Goal: Task Accomplishment & Management: Use online tool/utility

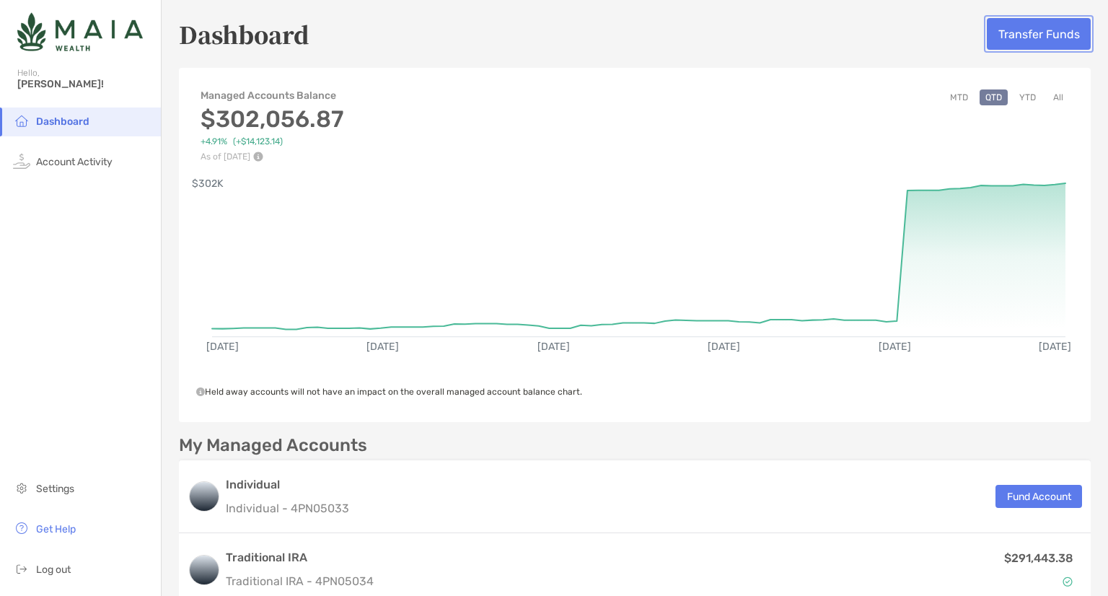
click at [1041, 37] on button "Transfer Funds" at bounding box center [1039, 34] width 104 height 32
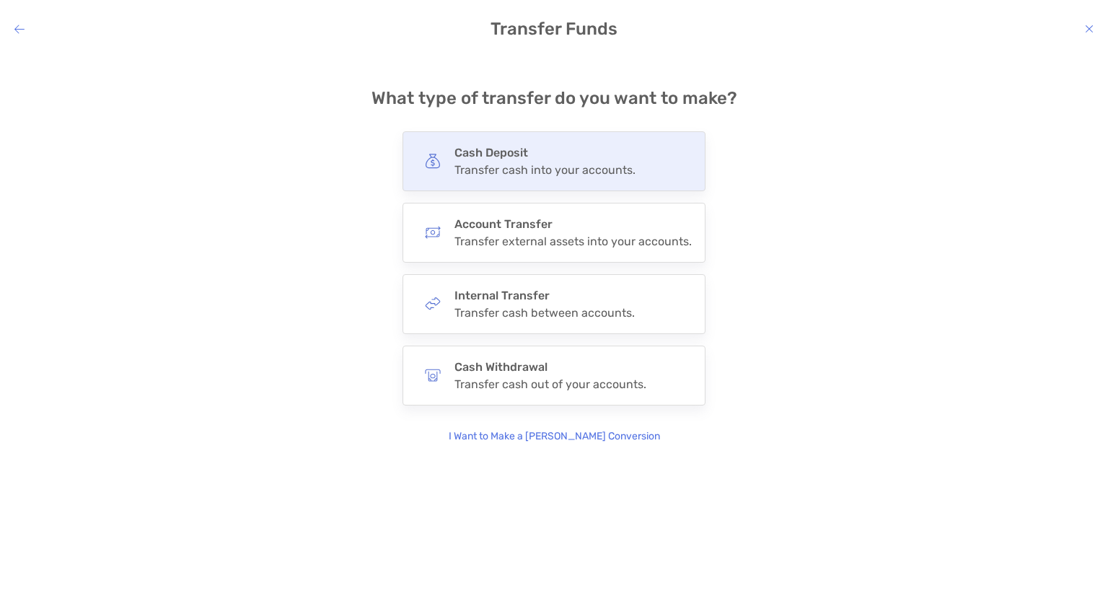
click at [490, 162] on div "Cash Deposit Transfer cash into your accounts." at bounding box center [544, 161] width 181 height 31
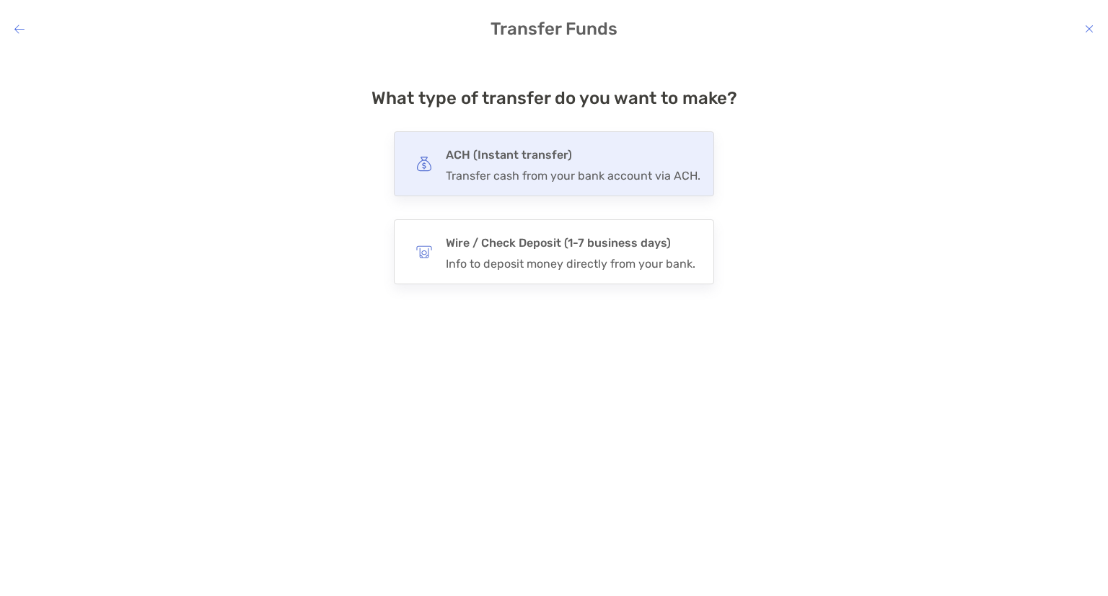
click at [490, 169] on div "Transfer cash from your bank account via ACH." at bounding box center [573, 176] width 255 height 14
click at [0, 0] on input "***" at bounding box center [0, 0] width 0 height 0
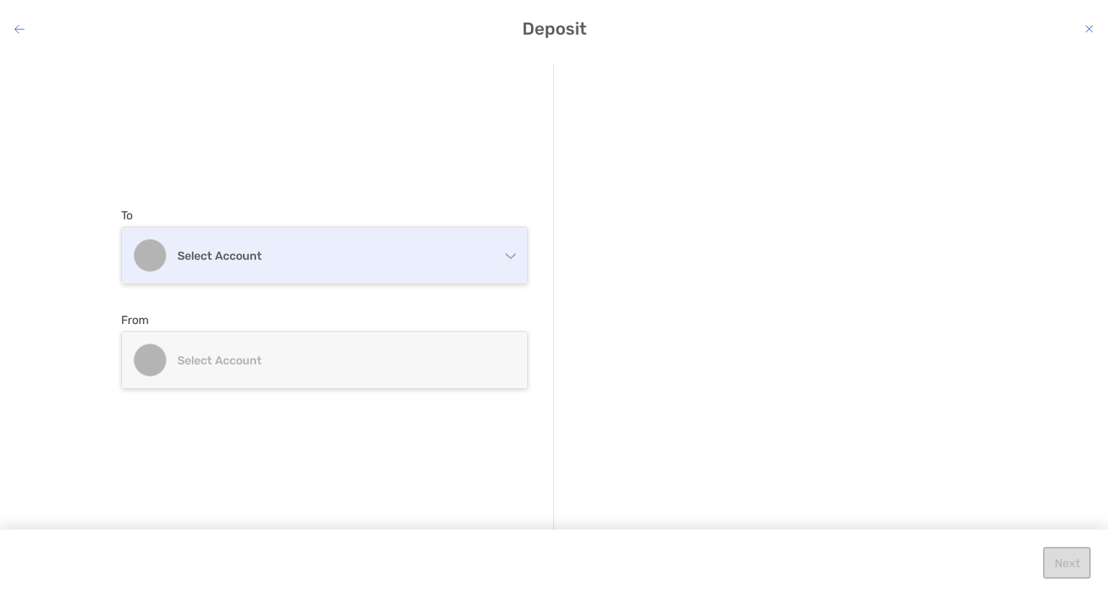
click at [161, 251] on figure "modal" at bounding box center [149, 255] width 33 height 33
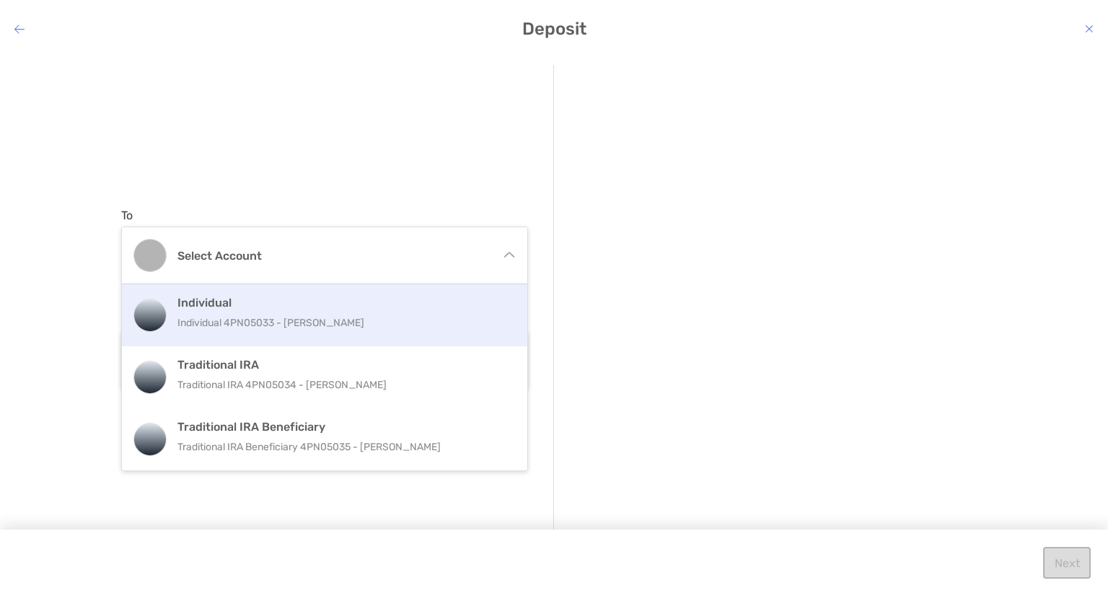
click at [224, 314] on p "Individual 4PN05033 - [PERSON_NAME]" at bounding box center [339, 323] width 325 height 18
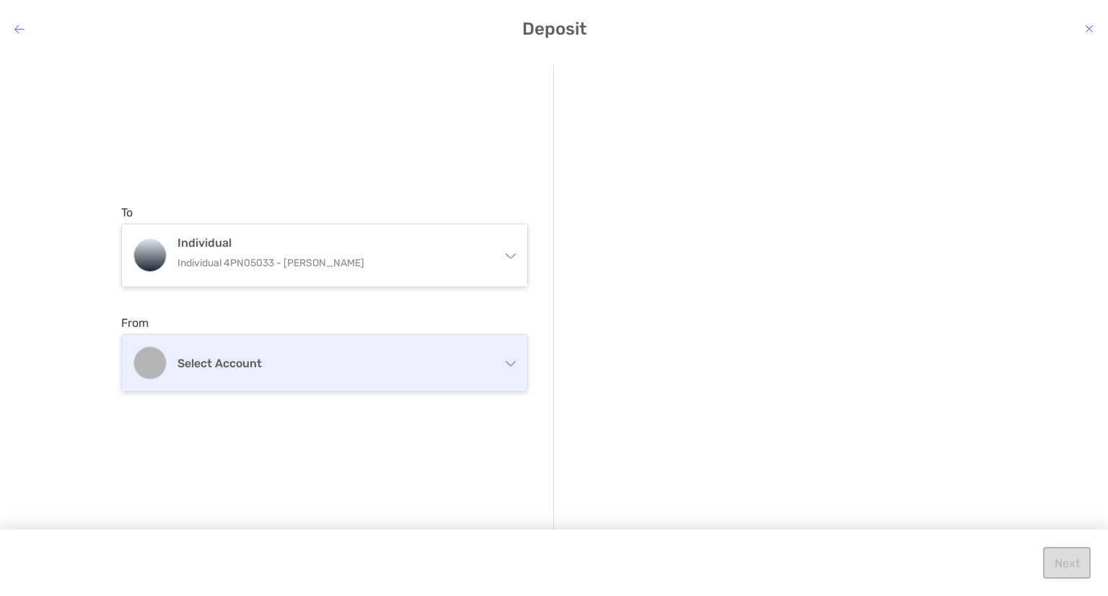
click at [441, 372] on div "Select account" at bounding box center [324, 363] width 405 height 56
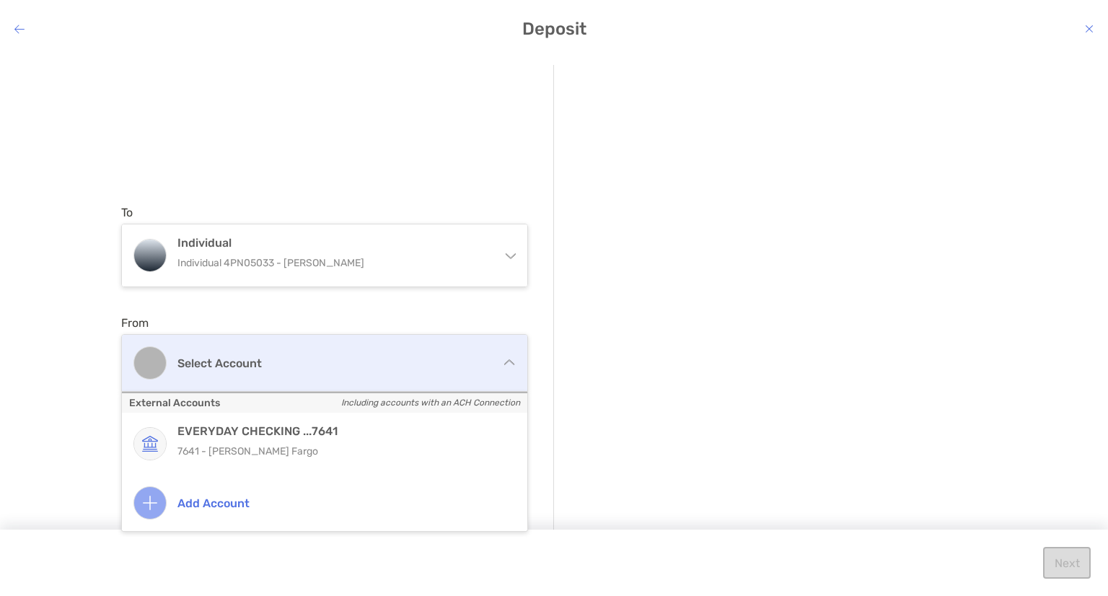
click at [358, 353] on div "Select account" at bounding box center [324, 363] width 405 height 56
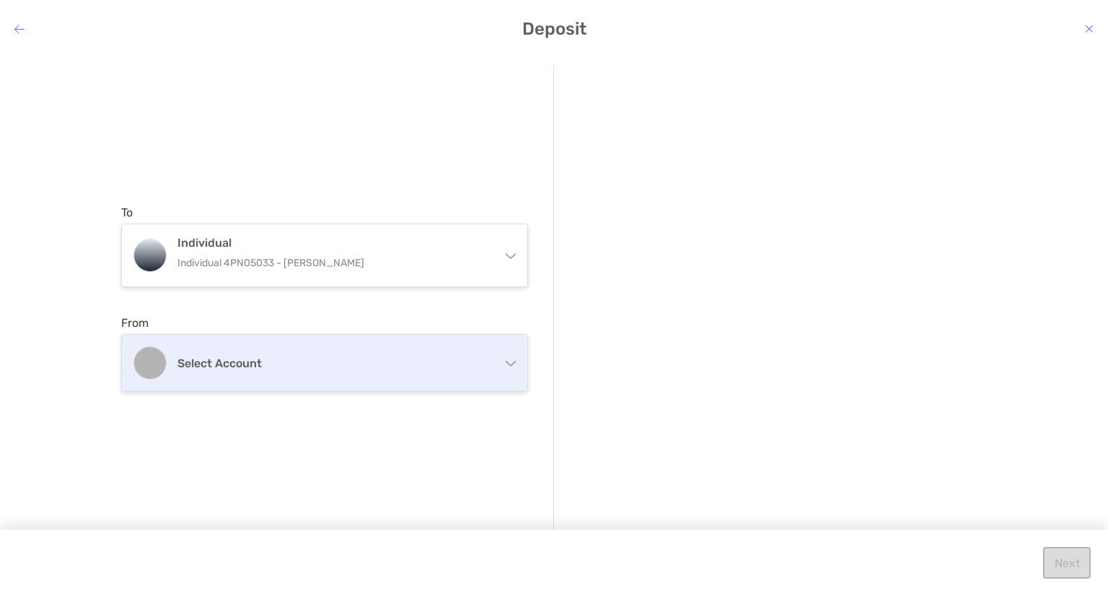
click at [516, 356] on div "Select account" at bounding box center [324, 363] width 405 height 56
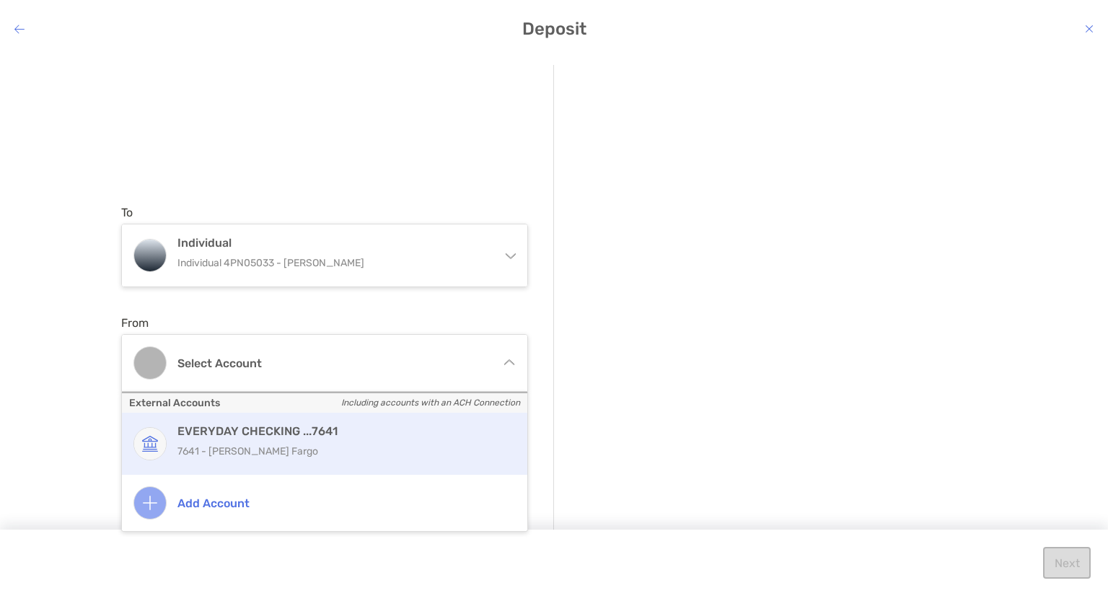
click at [215, 429] on h4 "EVERYDAY CHECKING ...7641" at bounding box center [339, 431] width 325 height 14
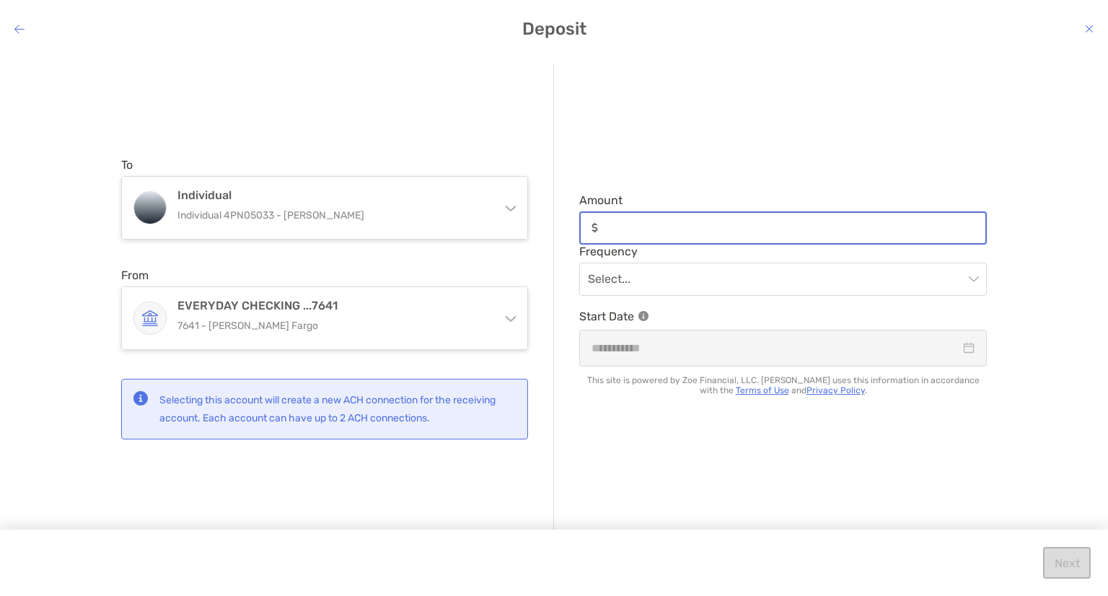
click at [771, 224] on input "Amount" at bounding box center [795, 227] width 382 height 12
click at [977, 278] on span "modal" at bounding box center [783, 279] width 390 height 32
type input "******"
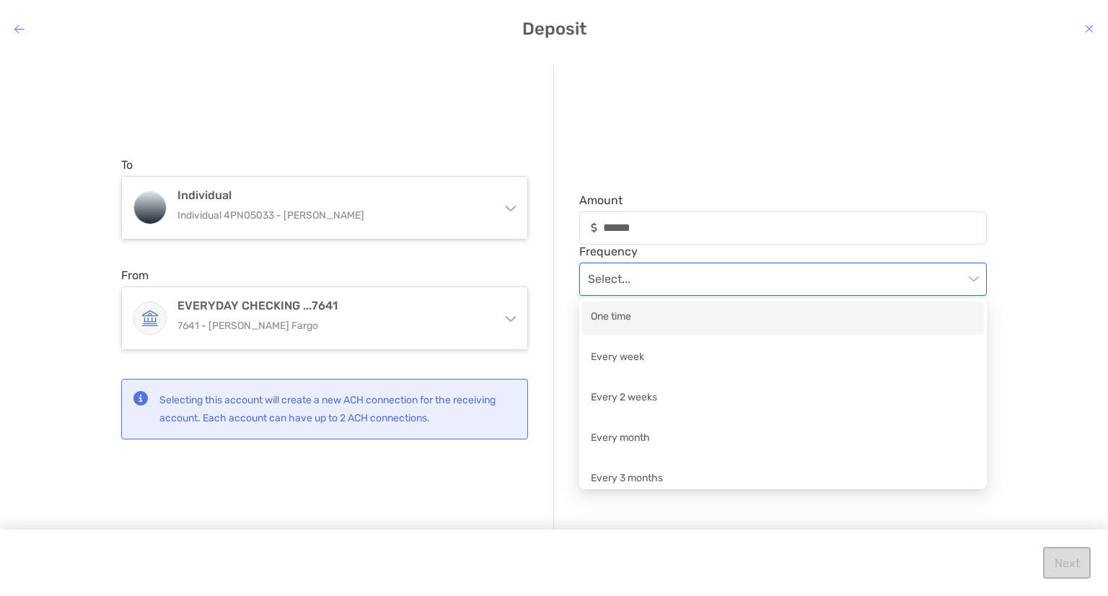
click at [618, 318] on div "One time" at bounding box center [783, 318] width 384 height 18
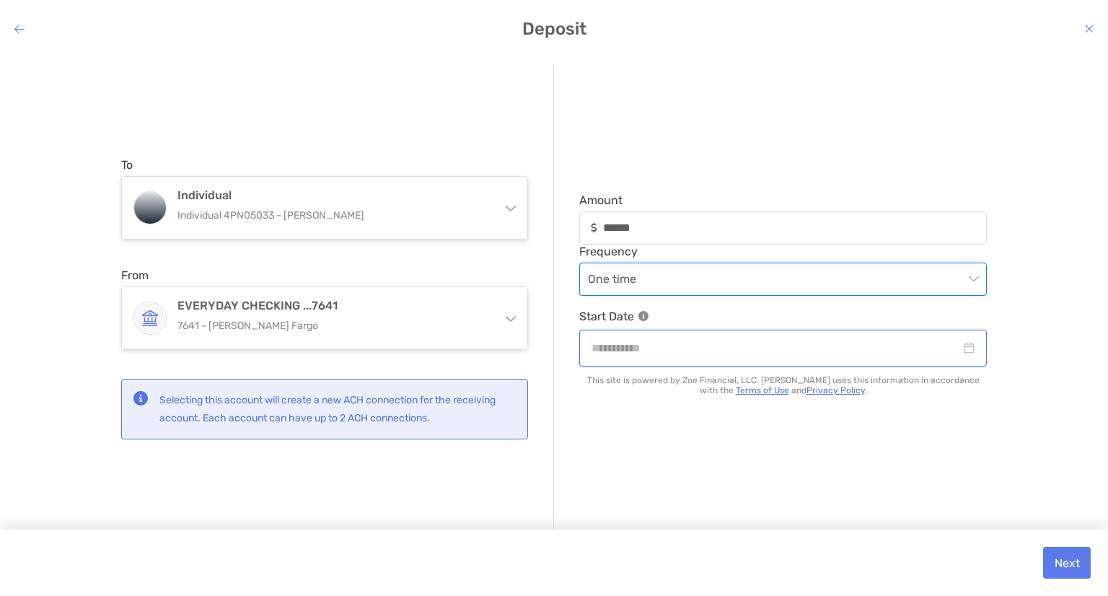
click at [808, 354] on input "modal" at bounding box center [775, 348] width 369 height 18
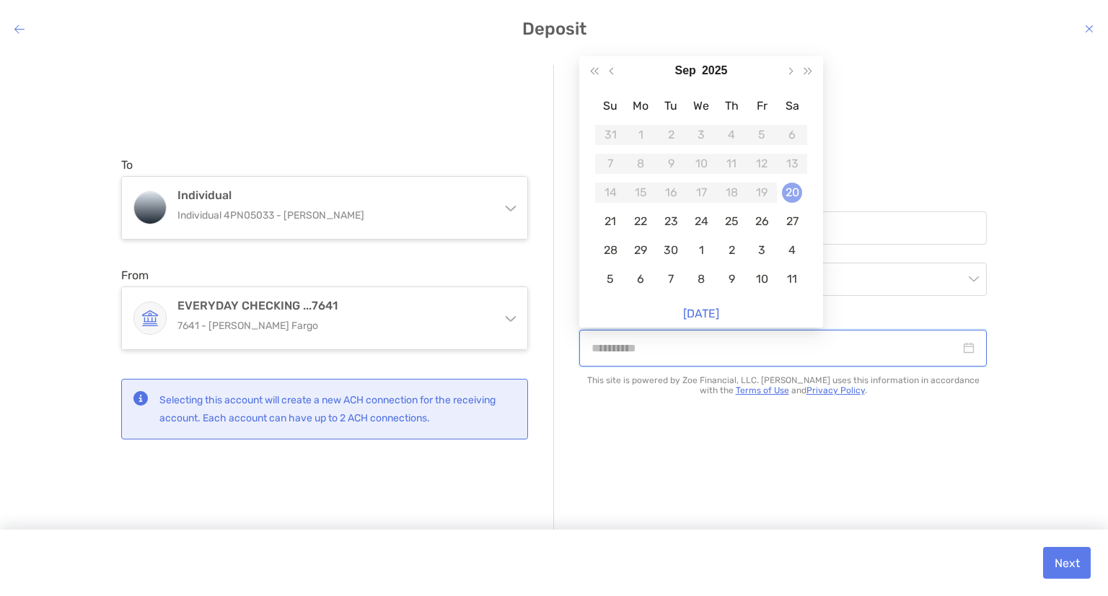
type input "**********"
click at [794, 193] on div "20" at bounding box center [792, 192] width 20 height 20
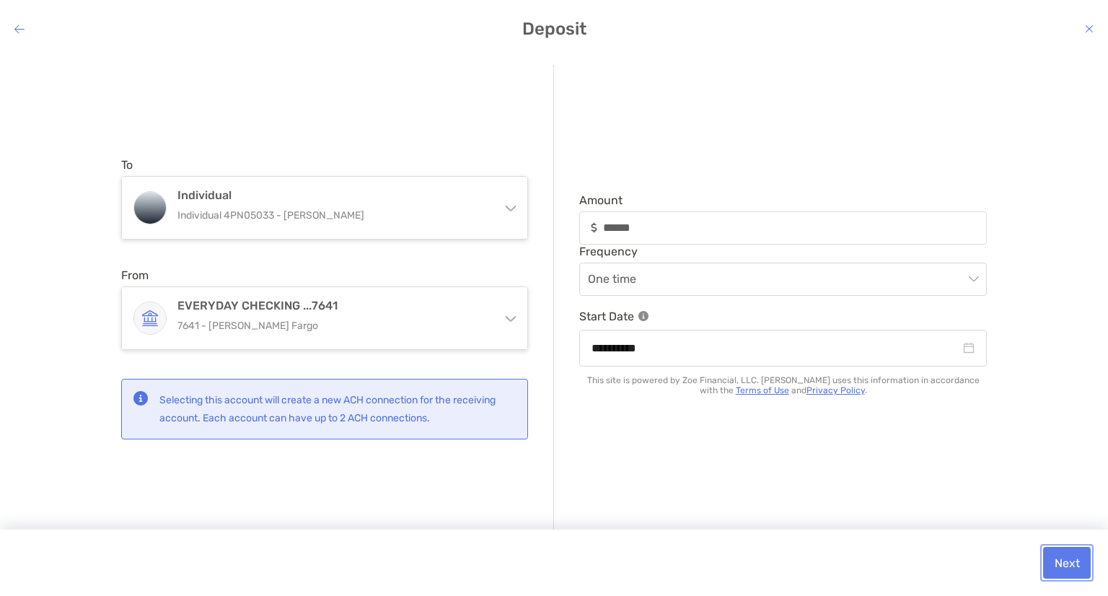
click at [1070, 564] on button "Next" at bounding box center [1067, 563] width 48 height 32
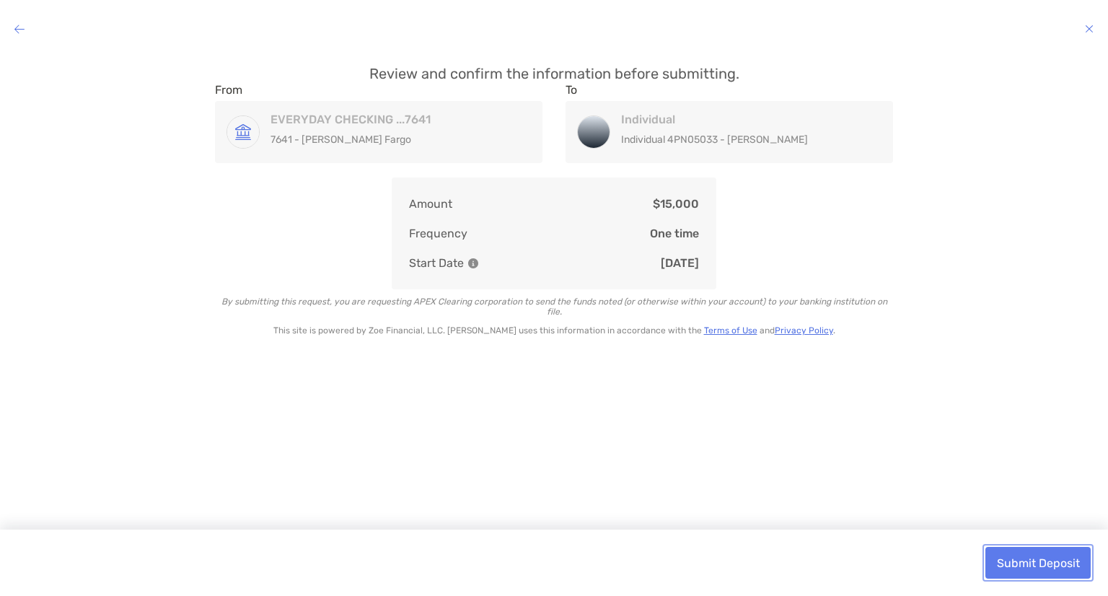
click at [1029, 561] on button "Submit Deposit" at bounding box center [1037, 563] width 105 height 32
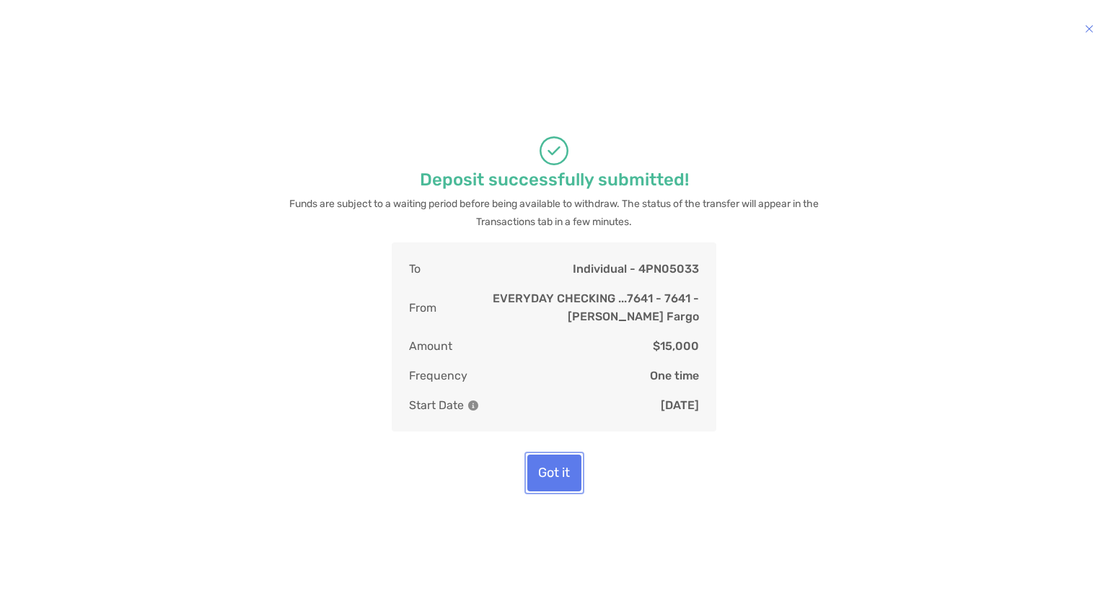
click at [576, 471] on button "Got it" at bounding box center [554, 472] width 54 height 37
